Goal: Information Seeking & Learning: Learn about a topic

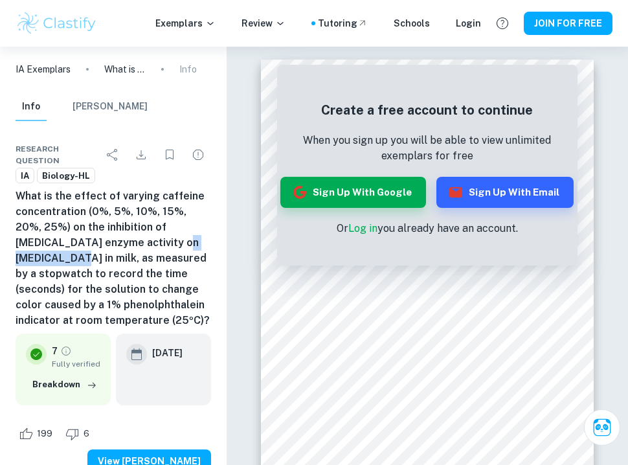
drag, startPoint x: 98, startPoint y: 243, endPoint x: 157, endPoint y: 239, distance: 59.0
click at [157, 239] on h6 "What is the effect of varying caffeine concentration (0%, 5%, 10%, 15%, 20%, 25…" at bounding box center [113, 258] width 195 height 140
drag, startPoint x: 138, startPoint y: 215, endPoint x: 153, endPoint y: 216, distance: 14.3
click at [153, 217] on h6 "What is the effect of varying caffeine concentration (0%, 5%, 10%, 15%, 20%, 25…" at bounding box center [113, 258] width 195 height 140
